Goal: Check status: Check status

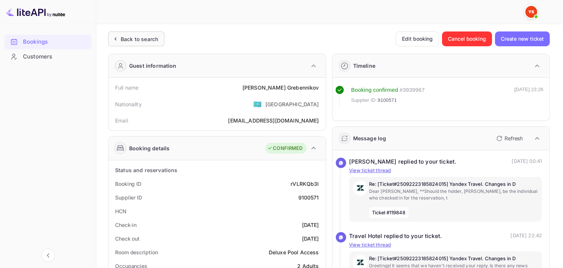
click at [136, 37] on div "Back to search" at bounding box center [139, 39] width 37 height 8
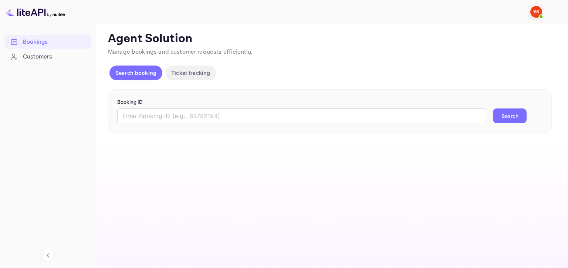
drag, startPoint x: 200, startPoint y: 119, endPoint x: 221, endPoint y: 132, distance: 24.5
click at [200, 119] on input "text" at bounding box center [302, 115] width 370 height 15
paste input "9494619"
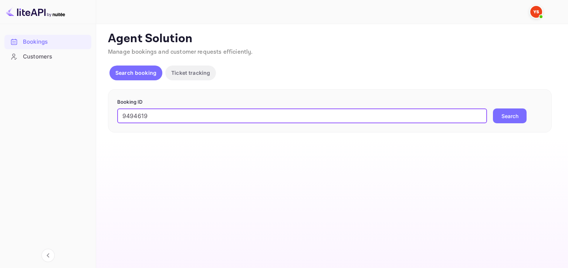
type input "9494619"
click at [493, 108] on button "Search" at bounding box center [510, 115] width 34 height 15
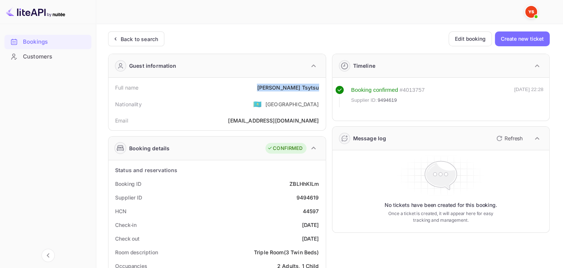
drag, startPoint x: 276, startPoint y: 89, endPoint x: 322, endPoint y: 88, distance: 46.6
click at [322, 88] on div "Full name [PERSON_NAME]" at bounding box center [216, 88] width 211 height 14
copy div "[PERSON_NAME]"
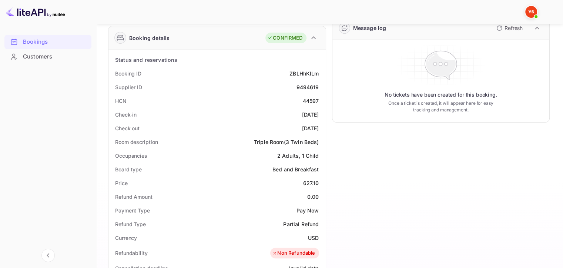
scroll to position [111, 0]
drag, startPoint x: 298, startPoint y: 182, endPoint x: 322, endPoint y: 181, distance: 24.1
click at [322, 181] on div "Price 627.10" at bounding box center [216, 182] width 211 height 14
copy div "627.10"
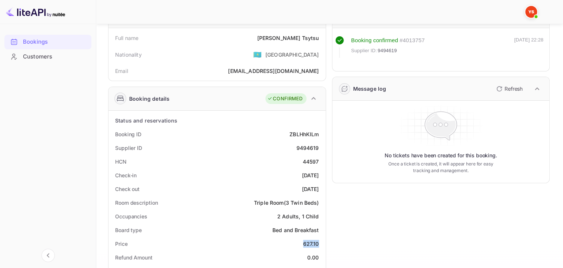
scroll to position [37, 0]
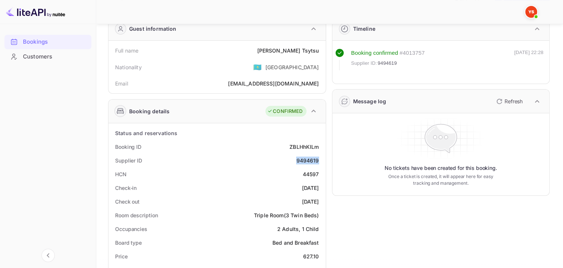
drag, startPoint x: 296, startPoint y: 161, endPoint x: 321, endPoint y: 160, distance: 25.2
click at [321, 160] on div "Supplier ID 9494619" at bounding box center [216, 160] width 211 height 14
copy div "9494619"
click at [277, 50] on div "[PERSON_NAME]" at bounding box center [288, 51] width 62 height 8
drag, startPoint x: 277, startPoint y: 50, endPoint x: 265, endPoint y: 58, distance: 14.6
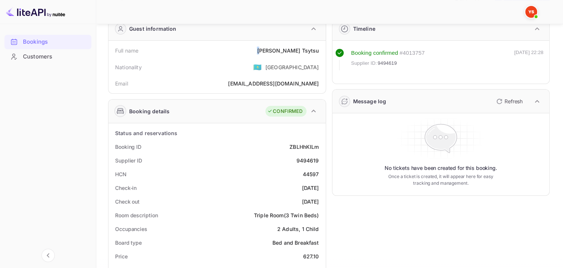
click at [277, 50] on div "[PERSON_NAME]" at bounding box center [288, 51] width 62 height 8
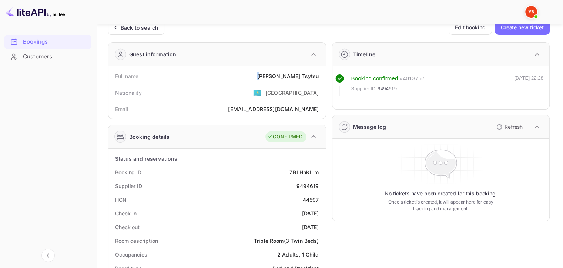
scroll to position [0, 0]
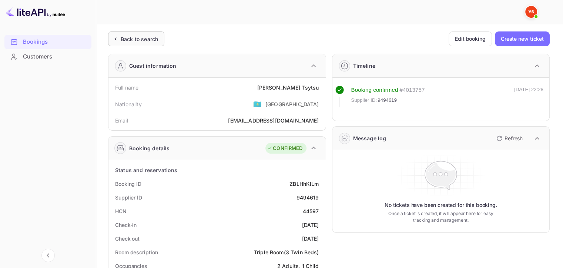
click at [125, 38] on div "Back to search" at bounding box center [139, 39] width 37 height 8
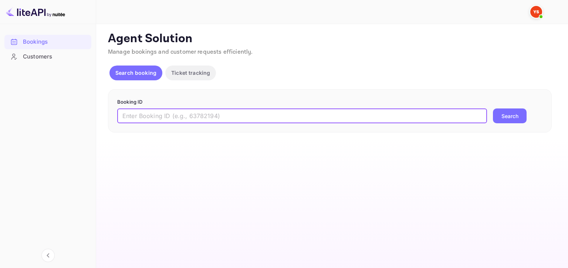
click at [226, 114] on input "text" at bounding box center [302, 115] width 370 height 15
paste input "9764685"
type input "9764685"
click at [515, 112] on button "Search" at bounding box center [510, 115] width 34 height 15
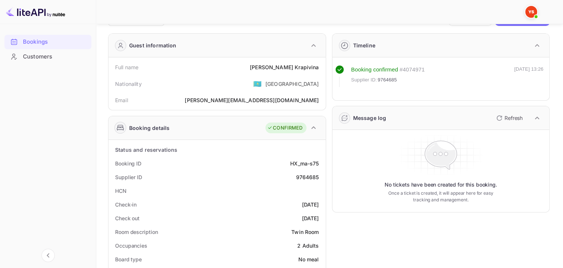
scroll to position [37, 0]
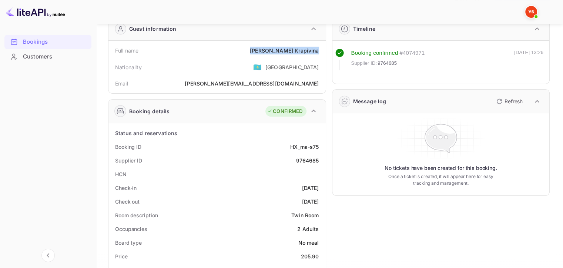
drag, startPoint x: 280, startPoint y: 51, endPoint x: 322, endPoint y: 50, distance: 41.8
click at [322, 50] on div "Full name [PERSON_NAME]" at bounding box center [216, 51] width 211 height 14
copy div "[PERSON_NAME]"
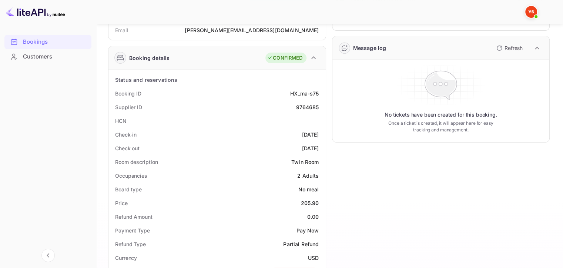
scroll to position [148, 0]
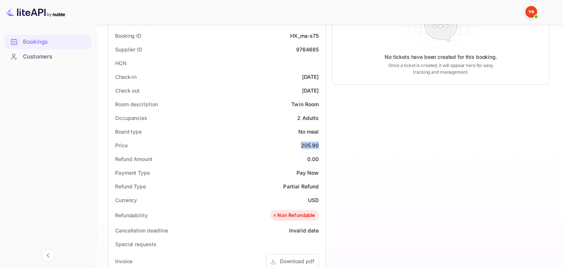
drag, startPoint x: 300, startPoint y: 145, endPoint x: 318, endPoint y: 146, distance: 18.2
click at [318, 146] on div "Price 205.90" at bounding box center [216, 145] width 211 height 14
copy div "205.90"
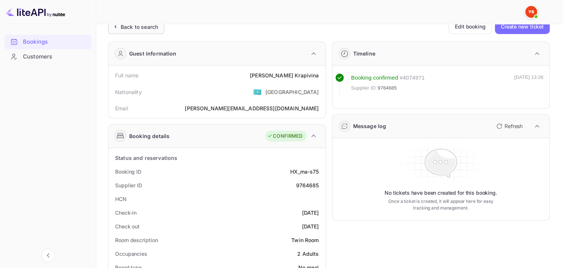
scroll to position [0, 0]
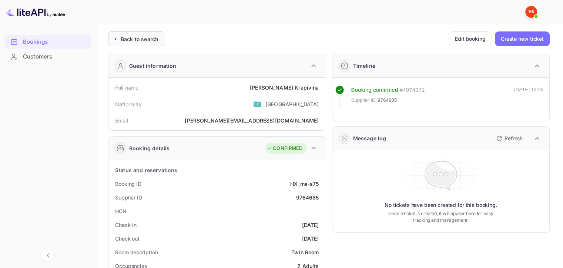
click at [121, 38] on div "Back to search" at bounding box center [139, 39] width 37 height 8
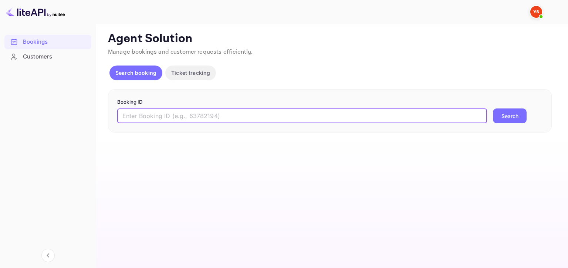
click at [353, 120] on input "text" at bounding box center [302, 115] width 370 height 15
paste input "9764762"
type input "9764762"
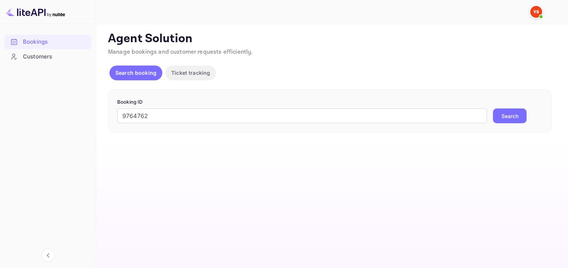
click at [518, 116] on button "Search" at bounding box center [510, 115] width 34 height 15
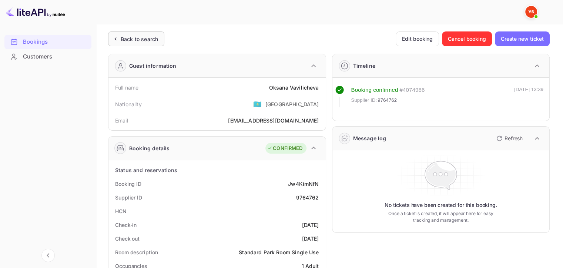
click at [142, 33] on div "Back to search" at bounding box center [136, 38] width 56 height 15
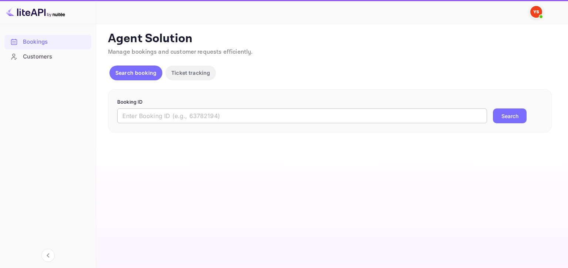
click at [276, 117] on input "text" at bounding box center [302, 115] width 370 height 15
paste input "9764762"
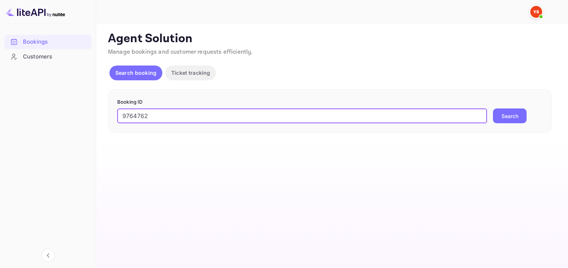
type input "9764762"
click at [493, 108] on button "Search" at bounding box center [510, 115] width 34 height 15
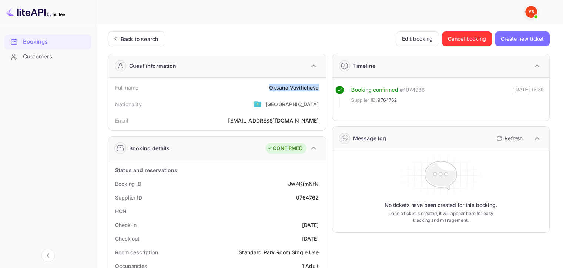
drag, startPoint x: 267, startPoint y: 90, endPoint x: 320, endPoint y: 86, distance: 53.4
click at [320, 86] on div "Full name [PERSON_NAME]" at bounding box center [216, 88] width 211 height 14
copy div "[PERSON_NAME]"
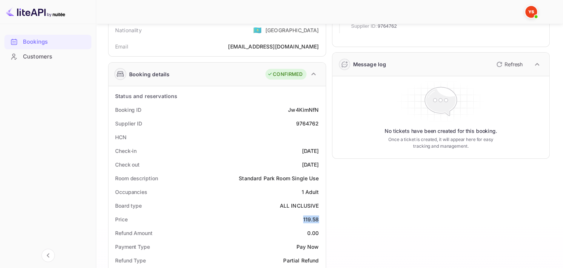
drag, startPoint x: 297, startPoint y: 220, endPoint x: 320, endPoint y: 216, distance: 22.6
click at [320, 216] on div "Price 119.58" at bounding box center [216, 219] width 211 height 14
copy div "119.58"
